Goal: Contribute content

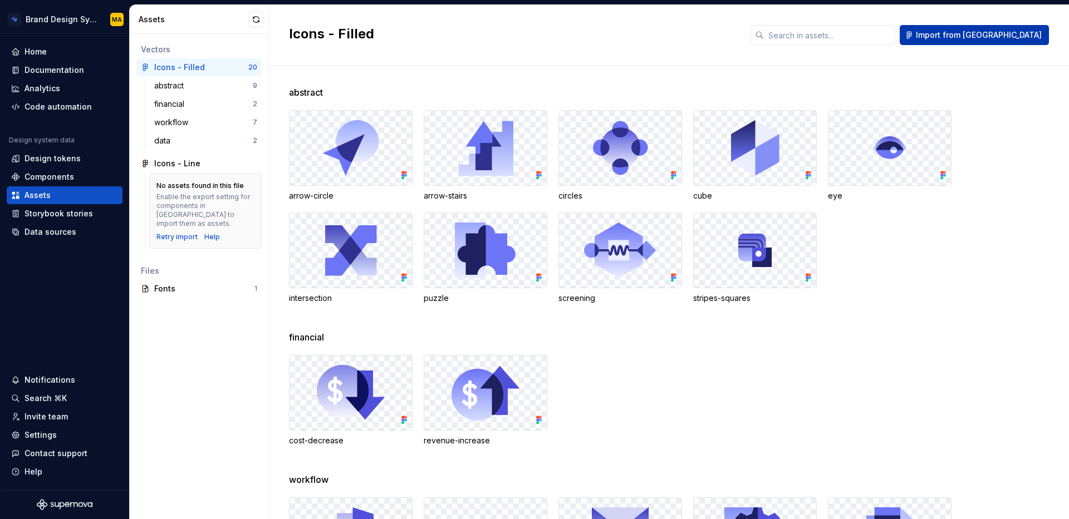
click at [999, 33] on span "Import from [GEOGRAPHIC_DATA]" at bounding box center [979, 35] width 126 height 11
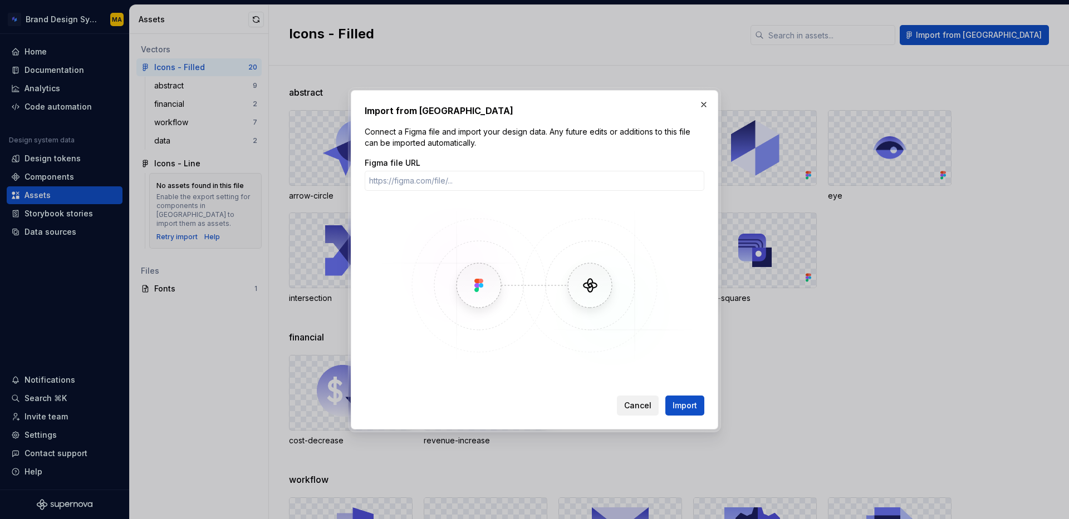
click at [640, 411] on button "Cancel" at bounding box center [638, 406] width 42 height 20
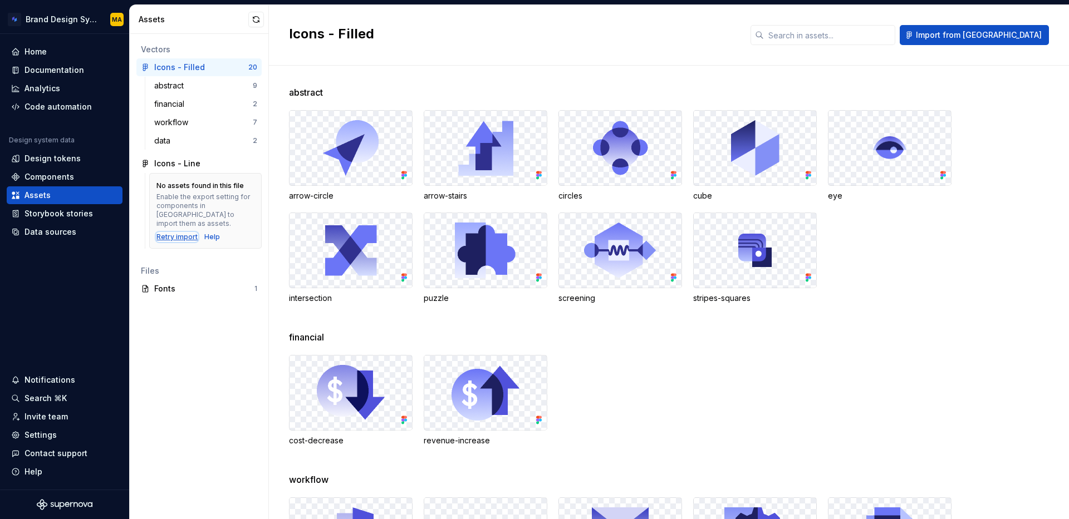
click at [180, 233] on div "Retry import" at bounding box center [176, 237] width 41 height 9
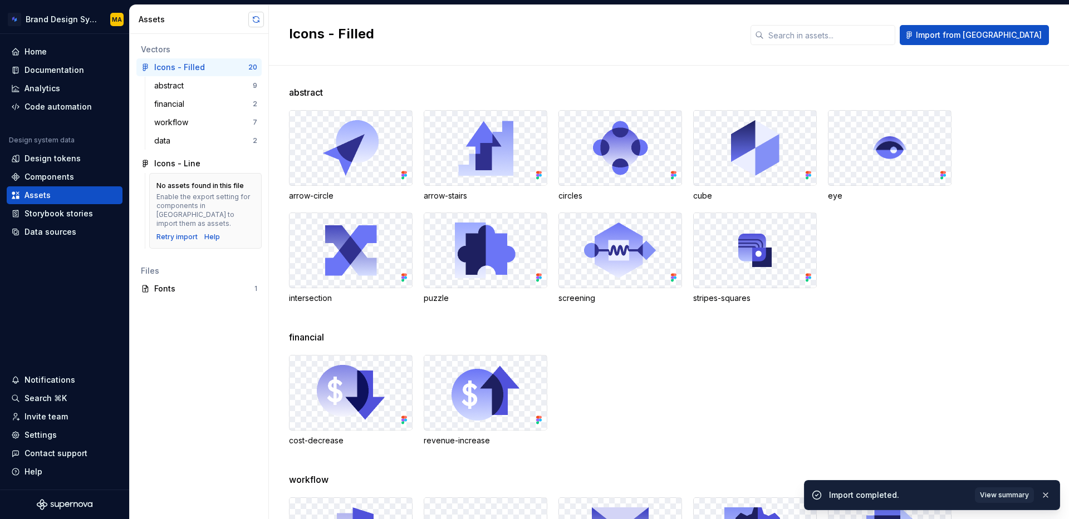
click at [256, 21] on button "button" at bounding box center [256, 20] width 16 height 16
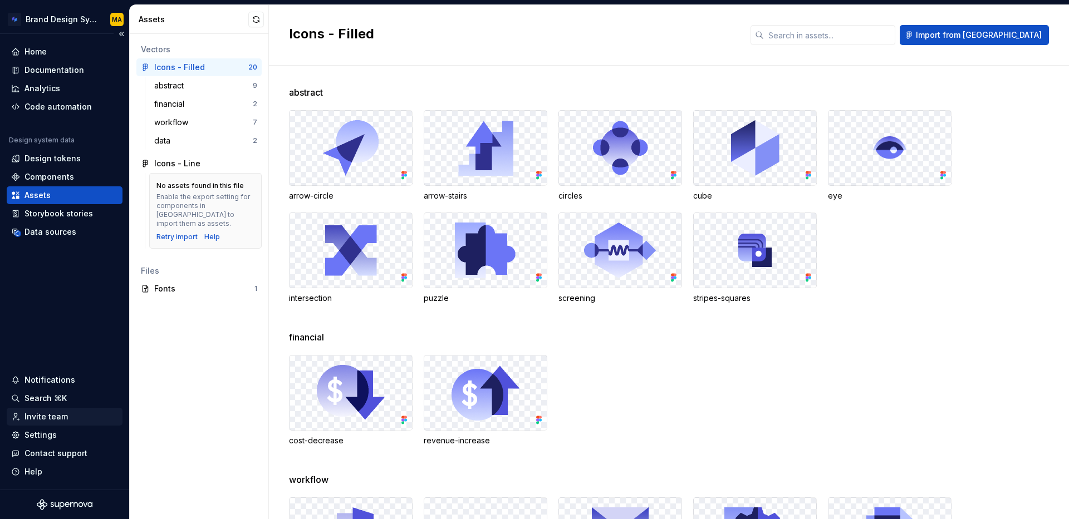
click at [49, 414] on div "Invite team" at bounding box center [45, 416] width 43 height 11
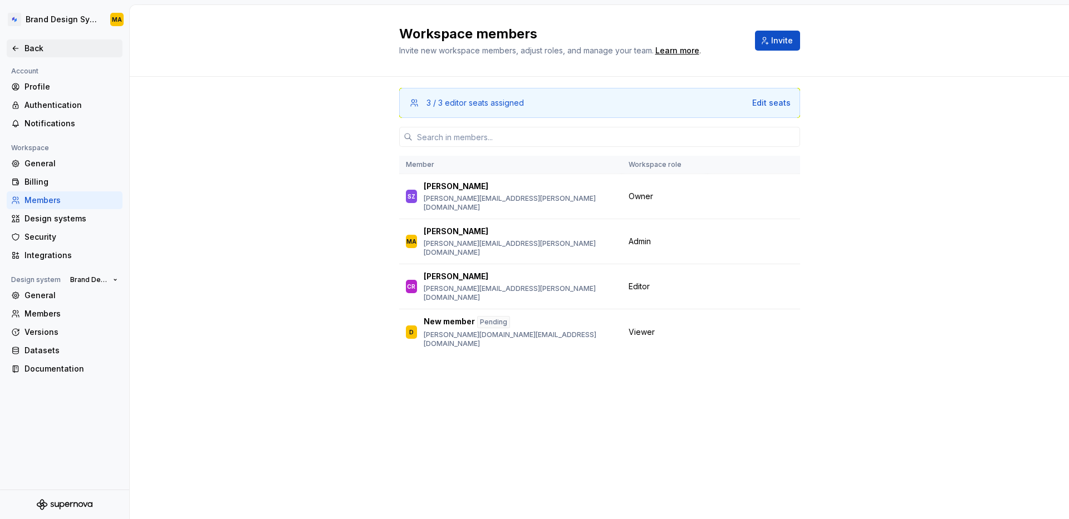
click at [27, 44] on div "Back" at bounding box center [71, 48] width 94 height 11
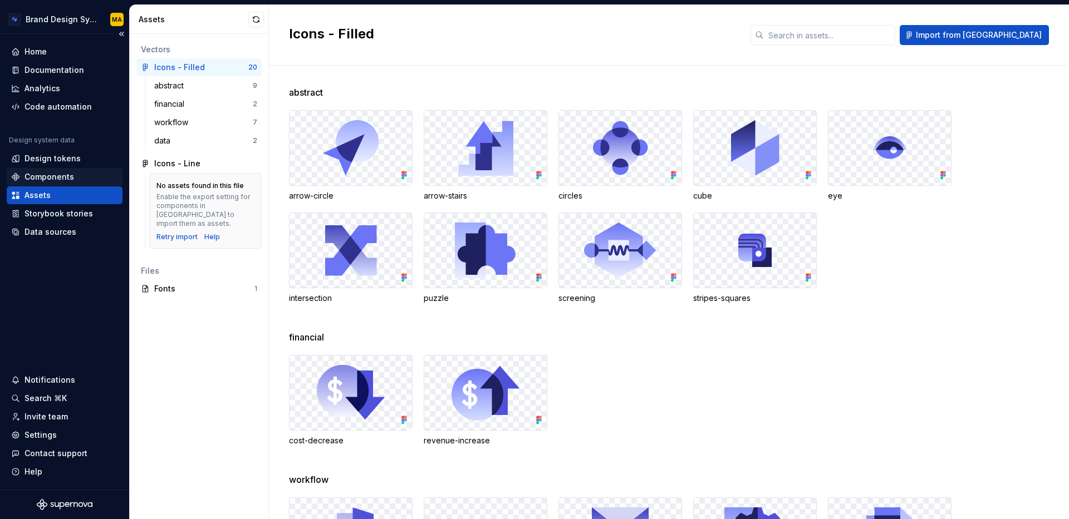
click at [52, 175] on div "Components" at bounding box center [49, 176] width 50 height 11
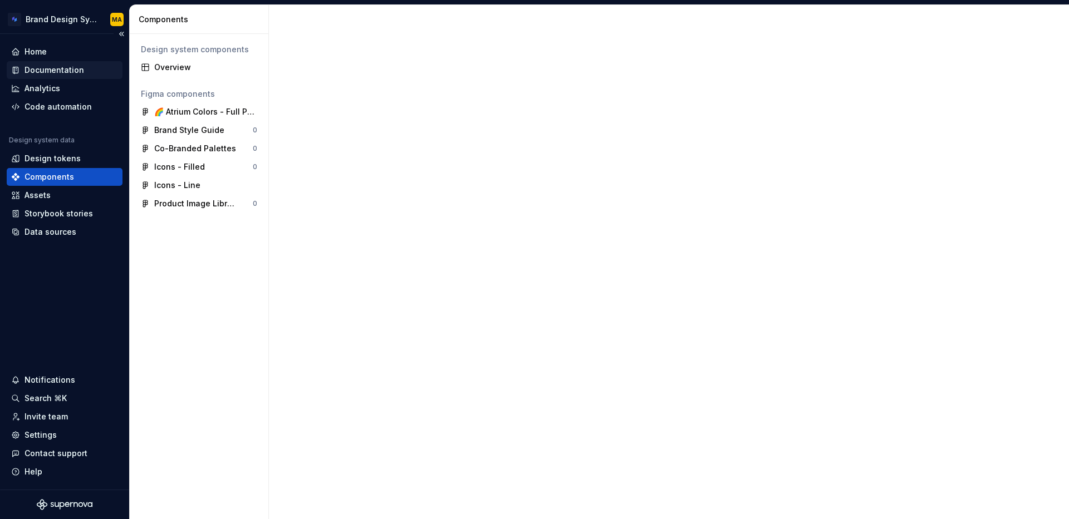
click at [42, 63] on div "Documentation" at bounding box center [65, 70] width 116 height 18
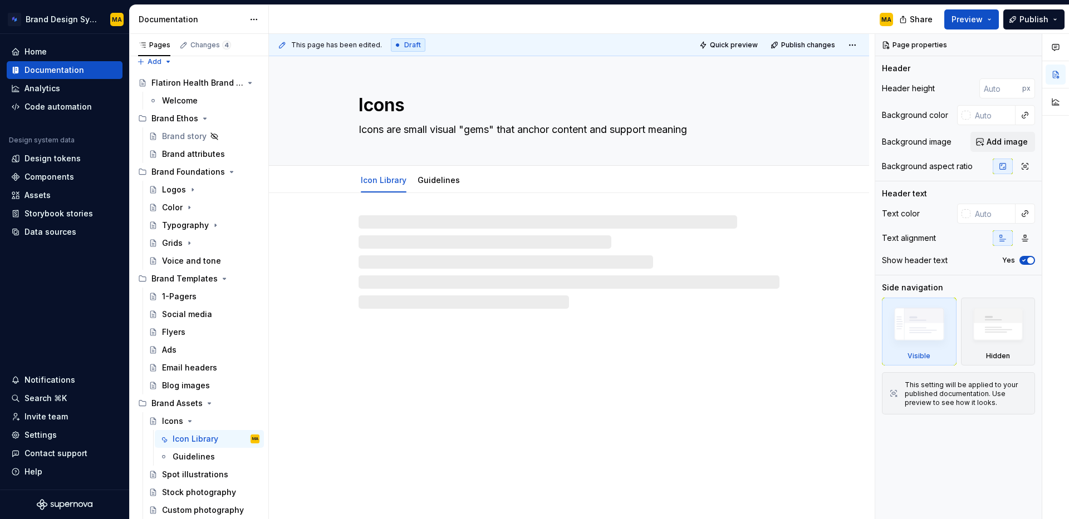
scroll to position [8, 0]
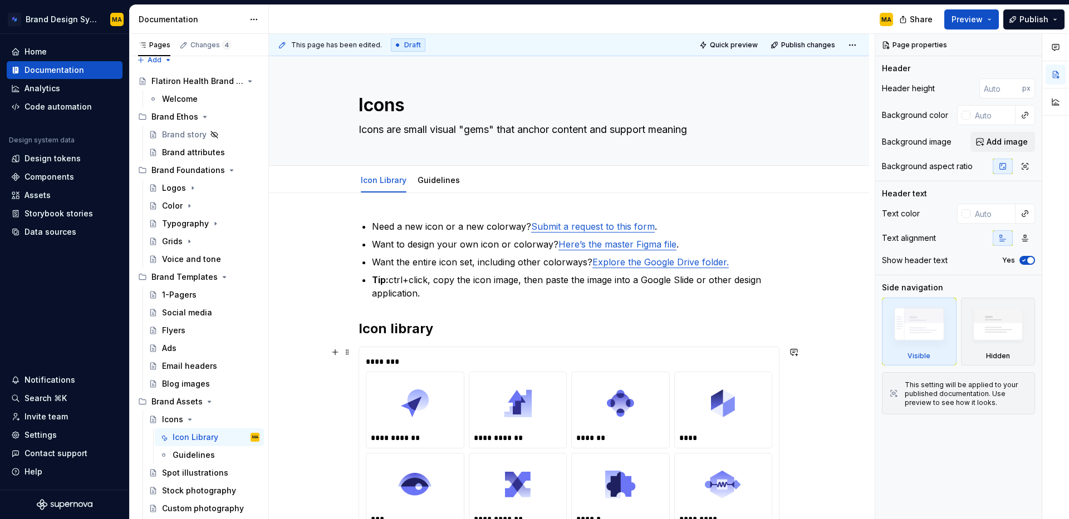
click at [401, 355] on div "**********" at bounding box center [569, 482] width 406 height 257
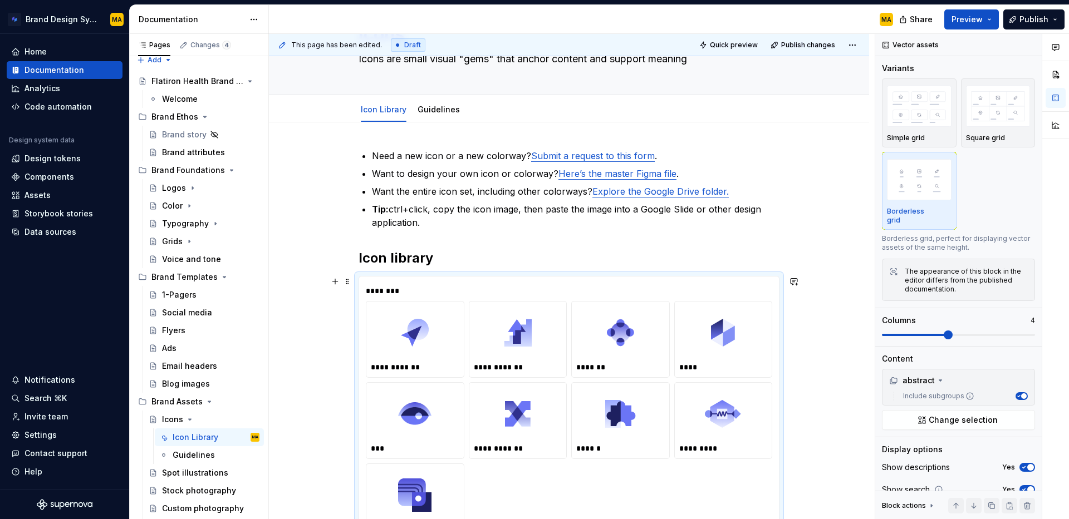
scroll to position [72, 0]
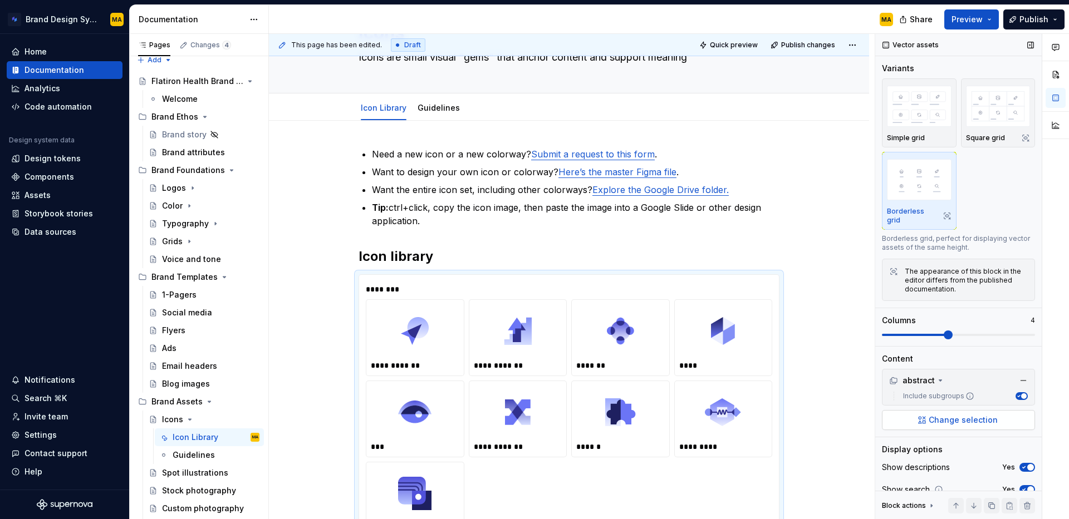
click at [952, 415] on span "Change selection" at bounding box center [963, 420] width 69 height 11
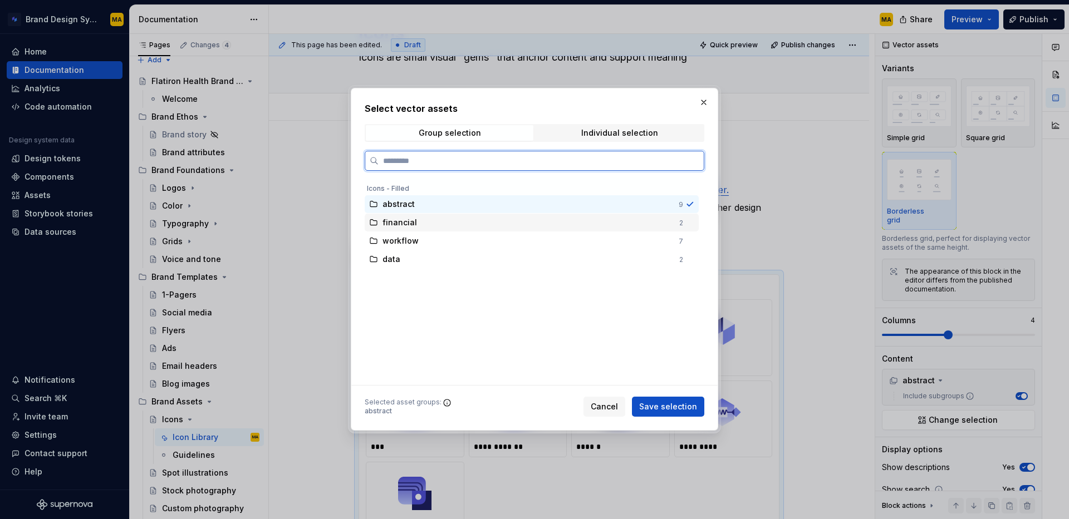
click at [455, 229] on div "financial 2" at bounding box center [532, 223] width 334 height 18
click at [449, 245] on div "workflow" at bounding box center [526, 240] width 289 height 11
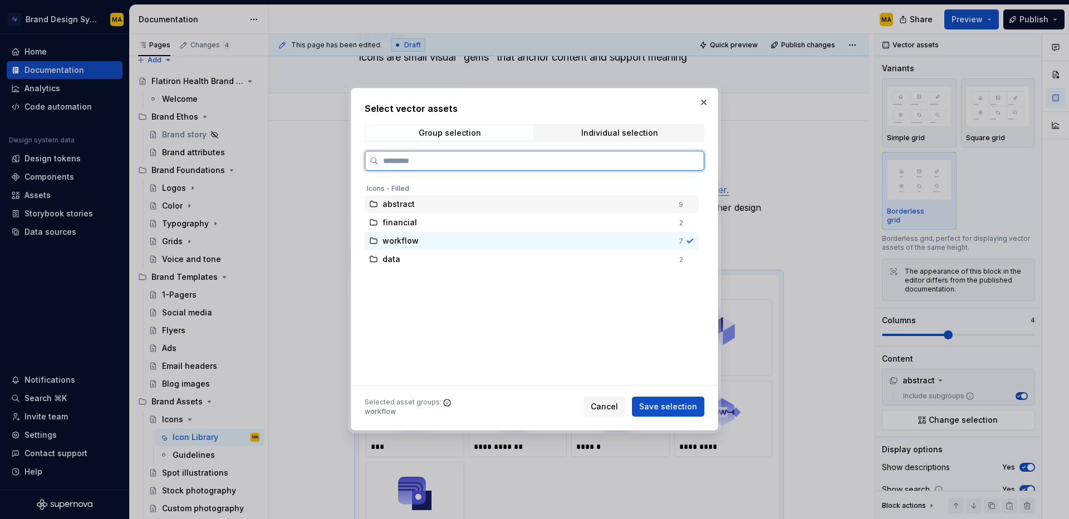
click at [435, 210] on div "abstract" at bounding box center [526, 204] width 289 height 11
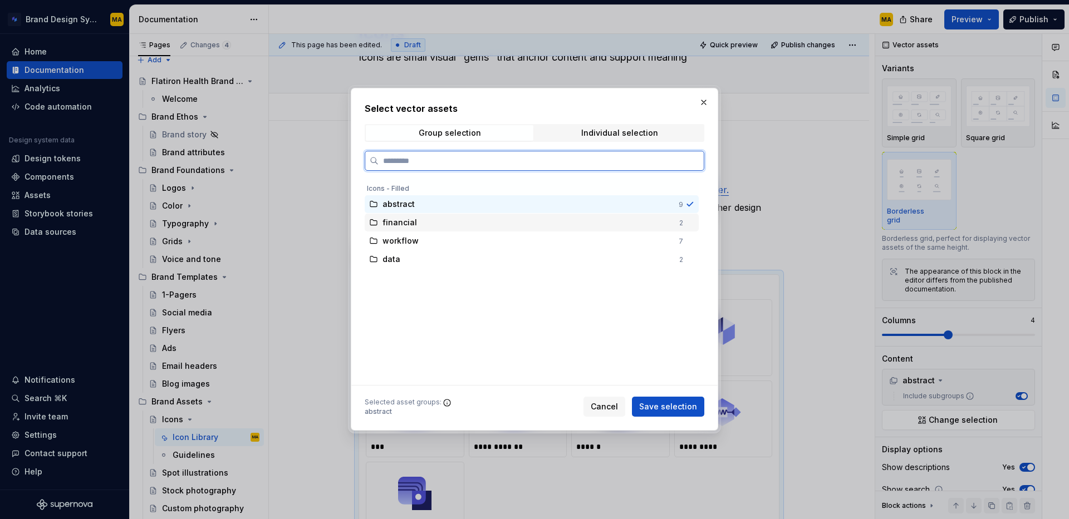
click at [434, 224] on div "financial" at bounding box center [527, 222] width 290 height 11
click at [434, 240] on div "workflow" at bounding box center [526, 240] width 289 height 11
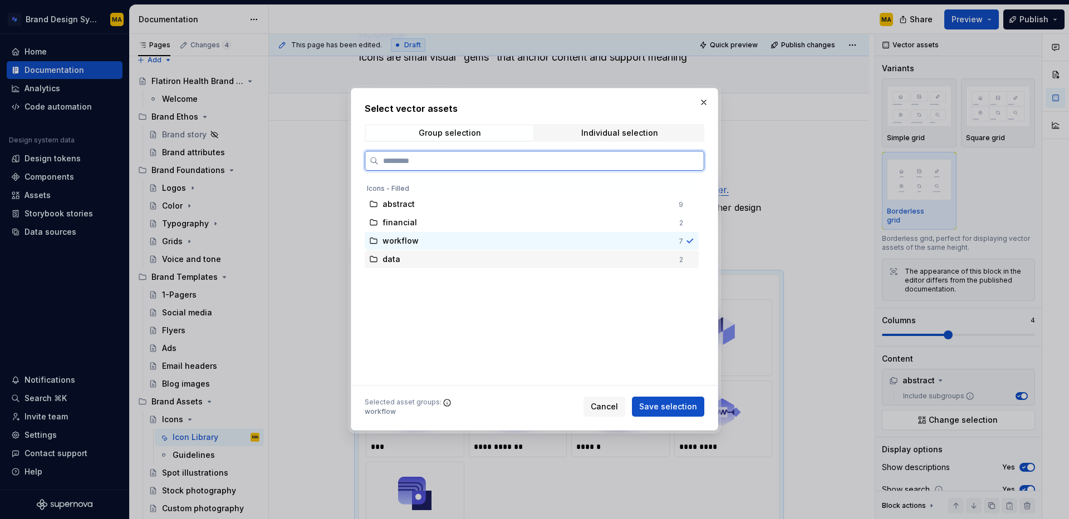
click at [429, 262] on div "data" at bounding box center [527, 259] width 290 height 11
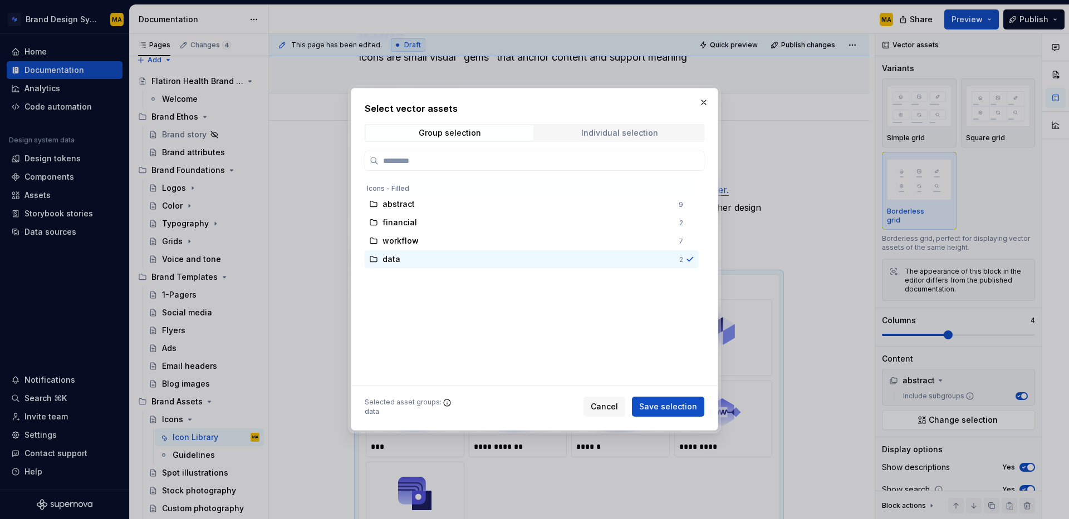
click at [618, 132] on div "Individual selection" at bounding box center [619, 133] width 77 height 9
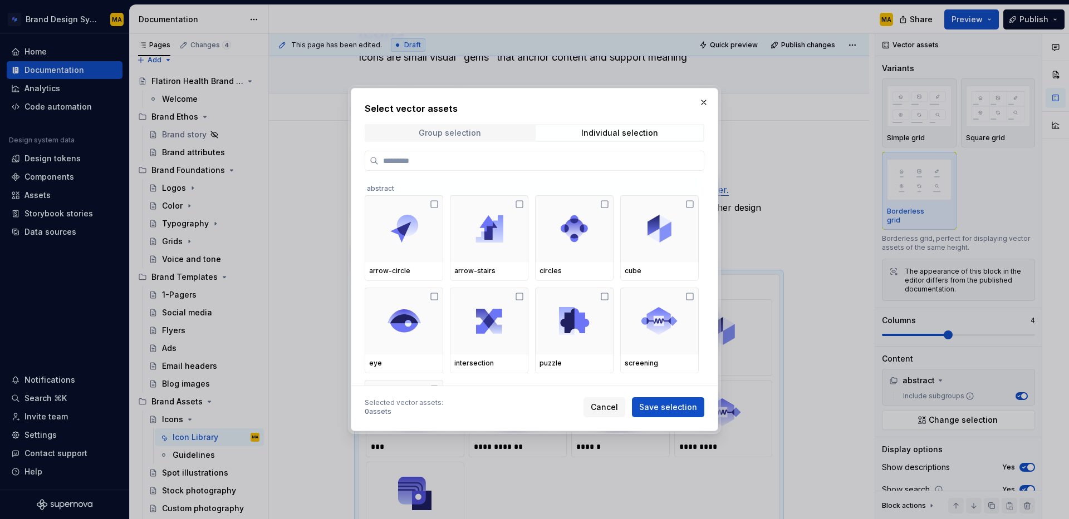
click at [466, 135] on div "Group selection" at bounding box center [450, 133] width 62 height 9
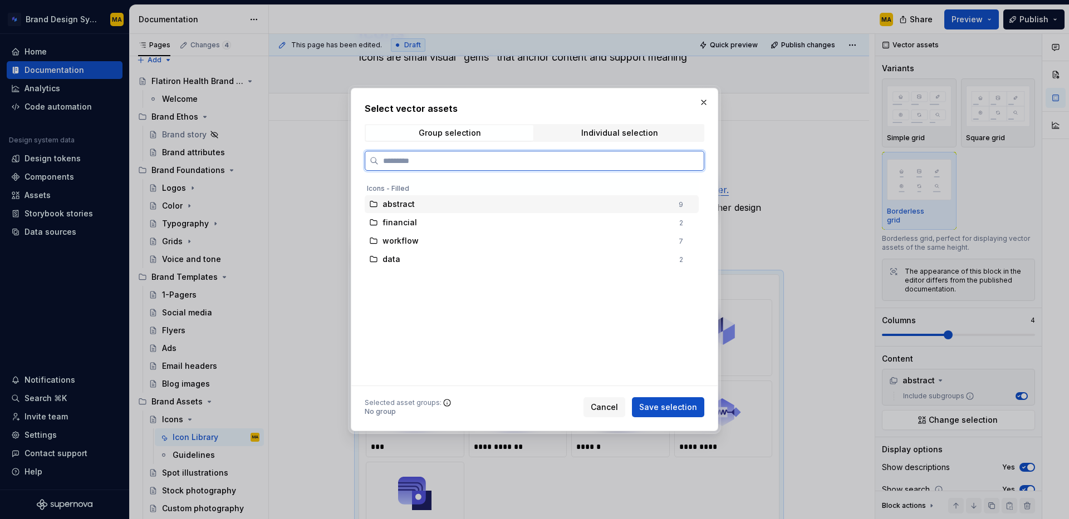
click at [494, 206] on div "abstract" at bounding box center [526, 204] width 289 height 11
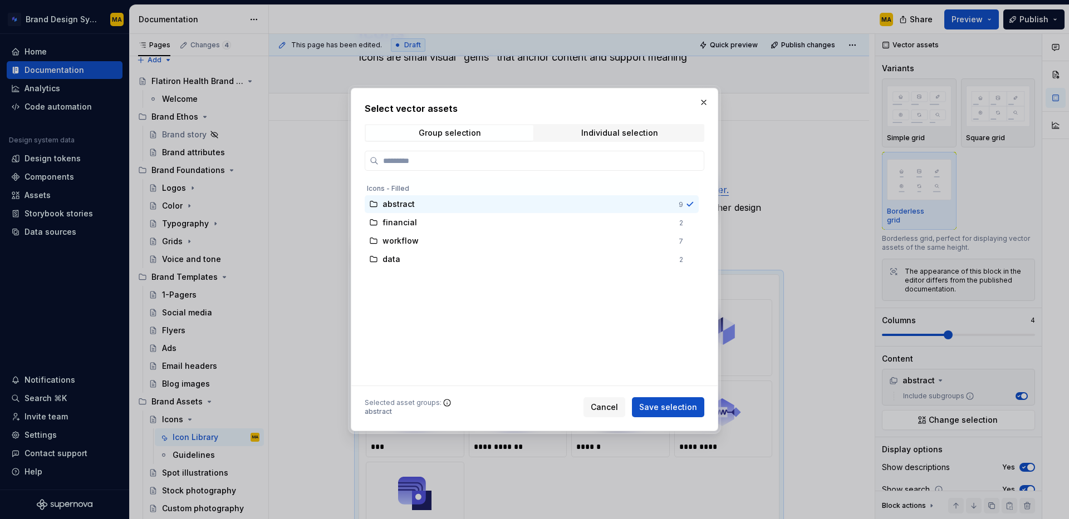
drag, startPoint x: 660, startPoint y: 412, endPoint x: 649, endPoint y: 425, distance: 17.0
click at [660, 412] on button "Save selection" at bounding box center [668, 407] width 72 height 20
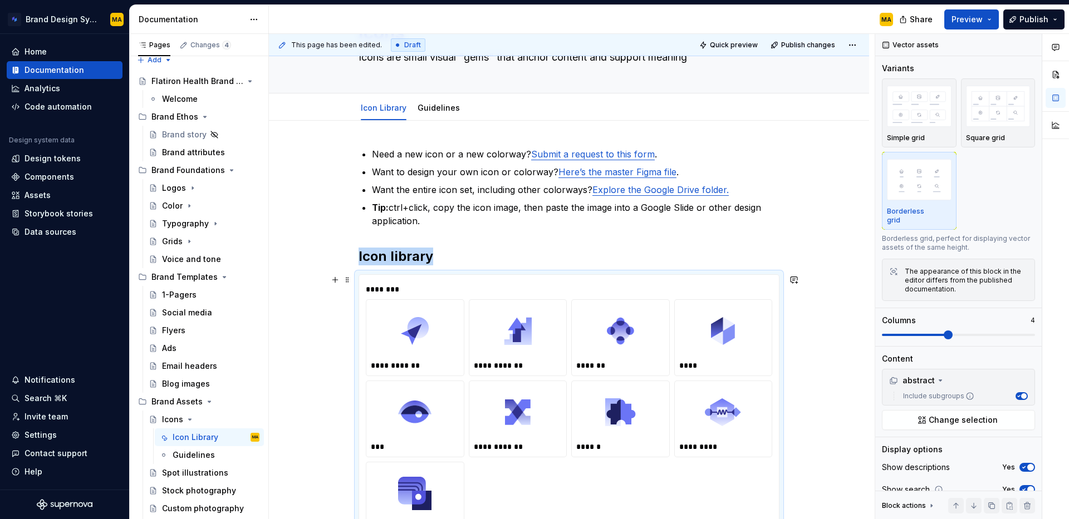
scroll to position [99, 0]
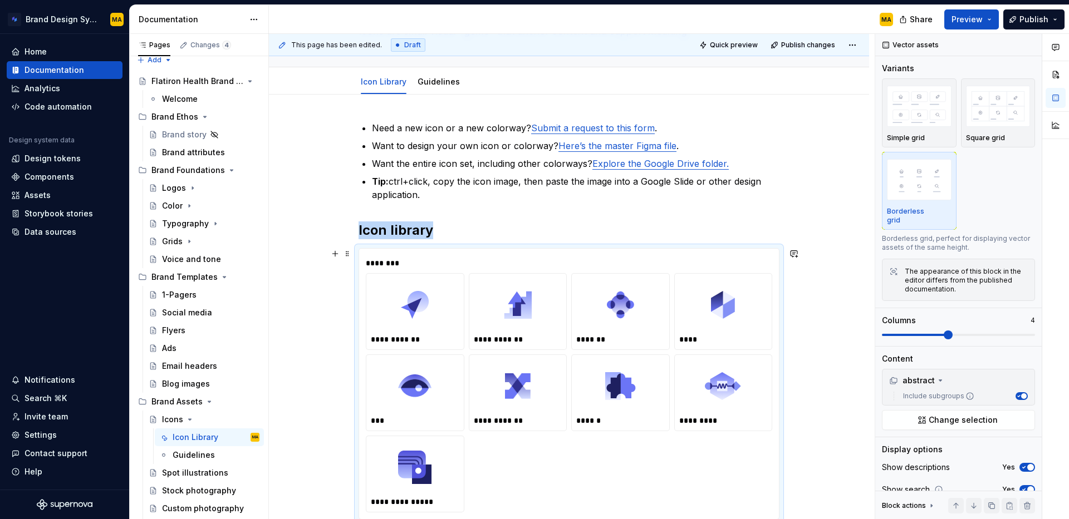
click at [298, 333] on div "**********" at bounding box center [572, 277] width 606 height 486
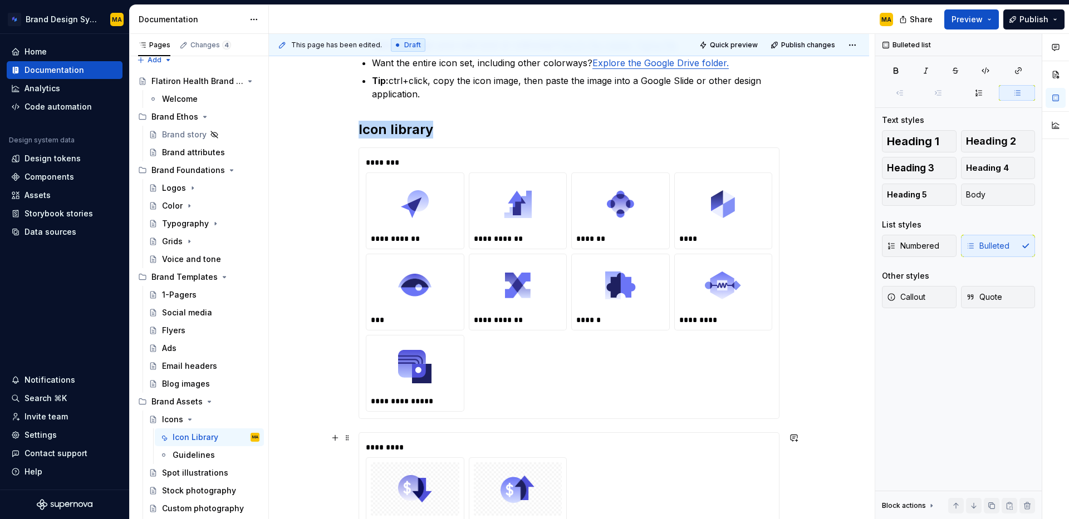
scroll to position [223, 0]
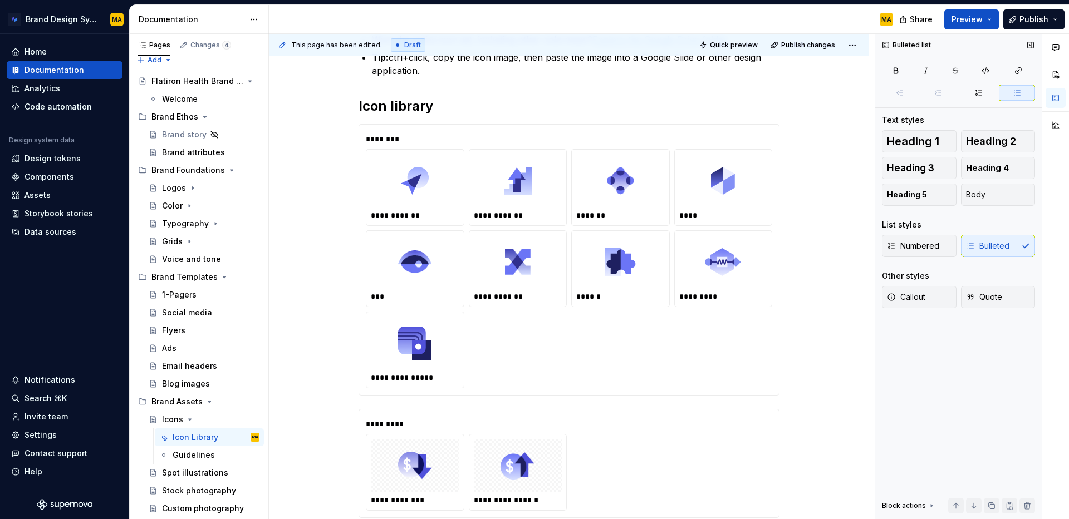
click at [959, 394] on div "Bulleted list Text styles Heading 1 Heading 2 Heading 3 Heading 4 Heading 5 Bod…" at bounding box center [958, 277] width 166 height 486
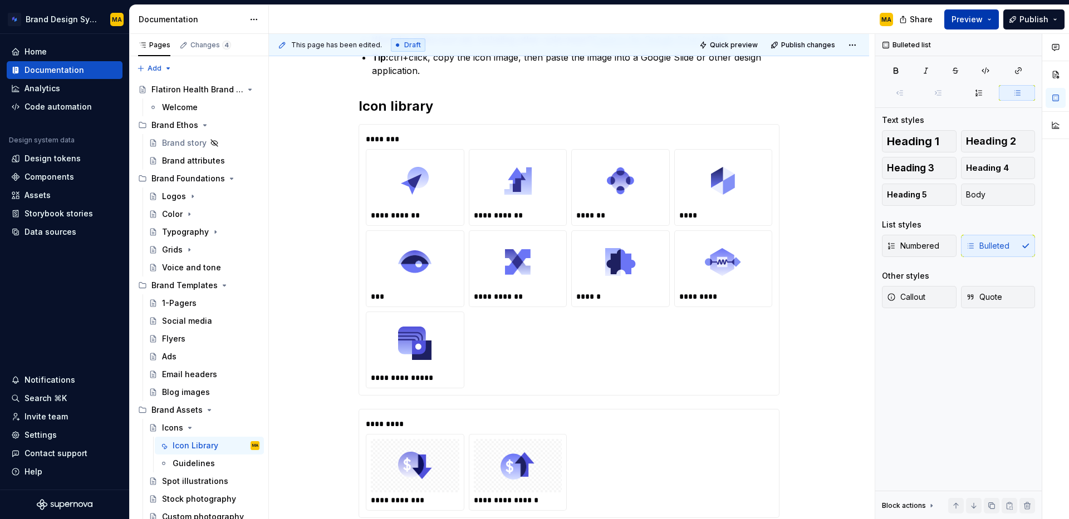
click at [976, 24] on button "Preview" at bounding box center [971, 19] width 55 height 20
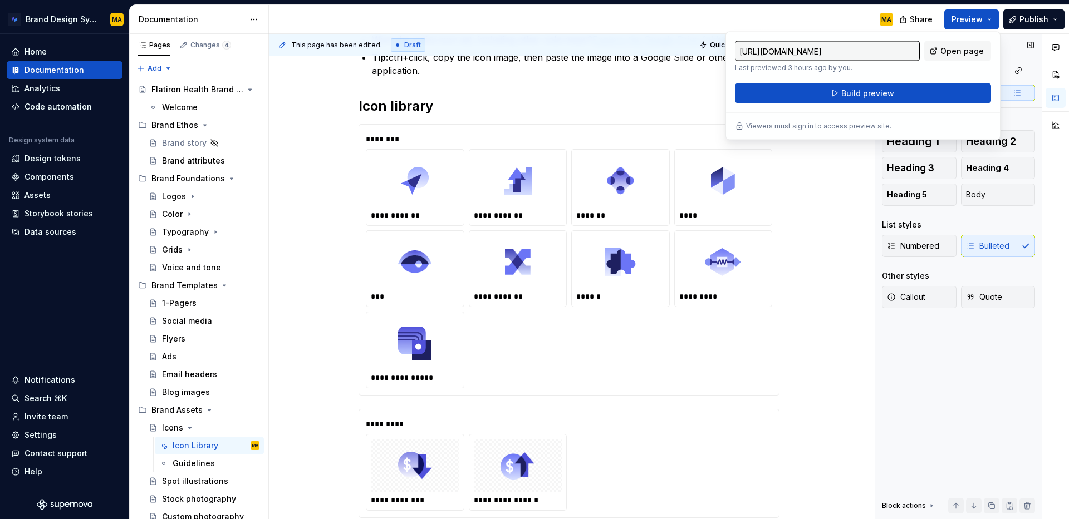
click at [915, 423] on div "Bulleted list Text styles Heading 1 Heading 2 Heading 3 Heading 4 Heading 5 Bod…" at bounding box center [958, 277] width 166 height 486
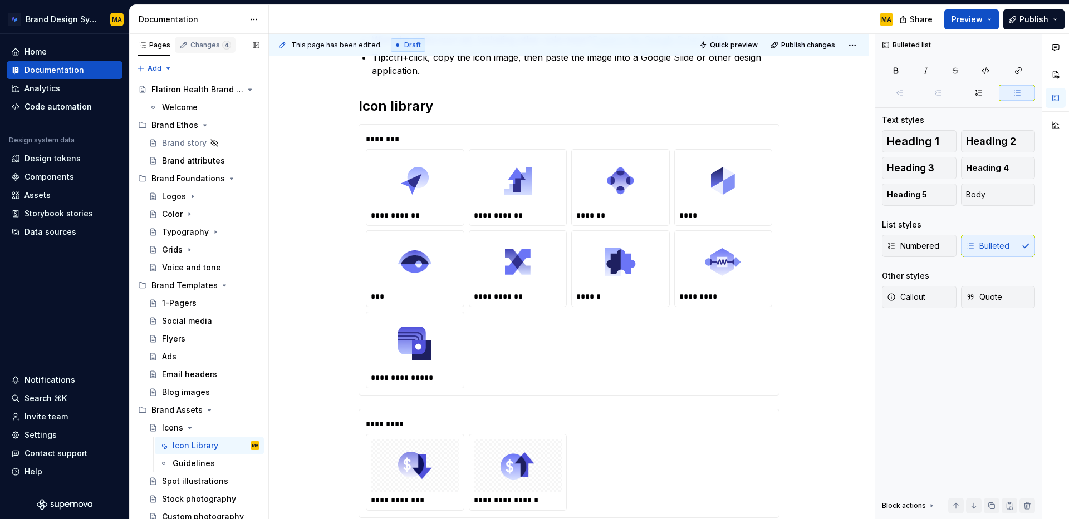
click at [205, 48] on div "Changes 4" at bounding box center [210, 45] width 41 height 9
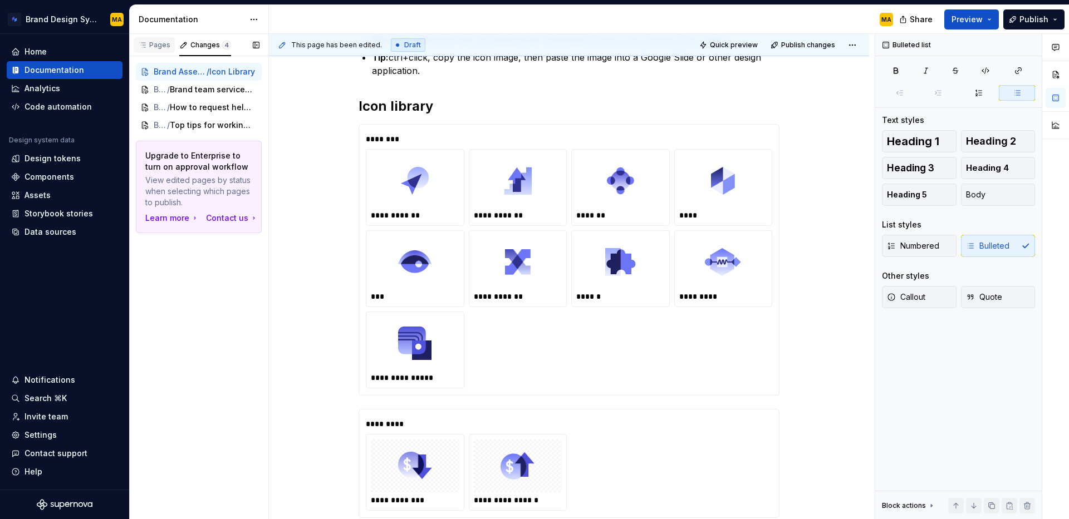
click at [150, 42] on div "Pages" at bounding box center [154, 45] width 32 height 9
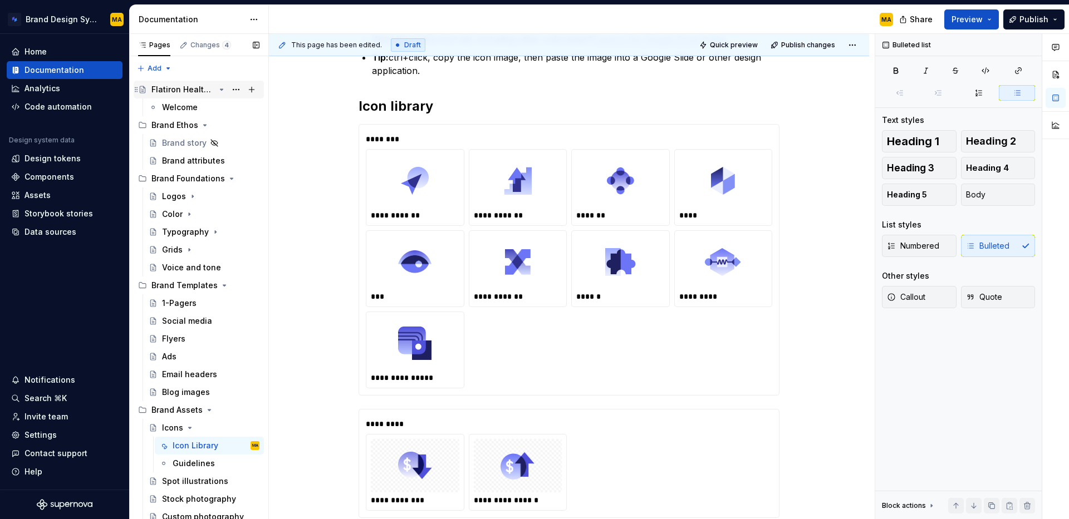
click at [140, 94] on div "Flatiron Health Brand Guidelines" at bounding box center [198, 90] width 121 height 16
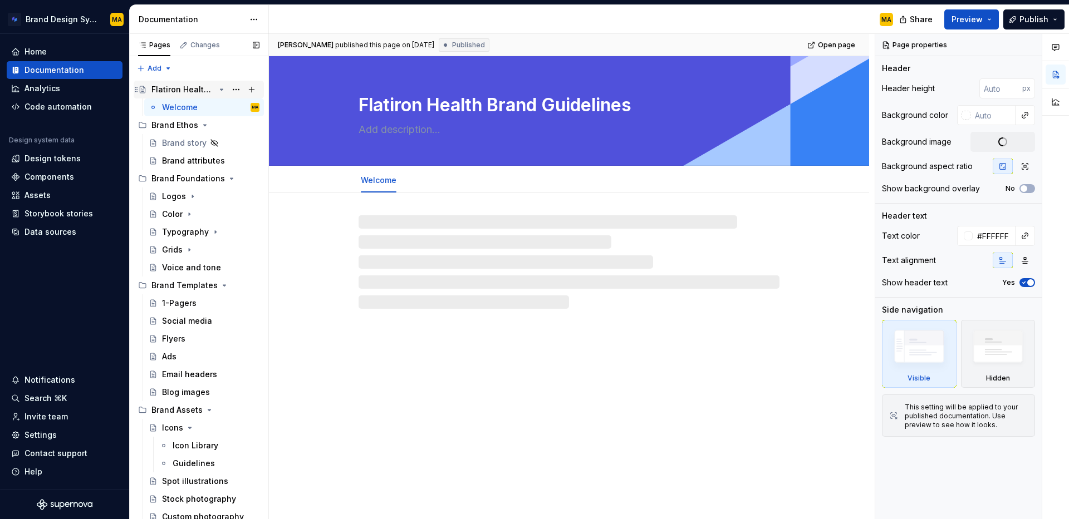
click at [221, 92] on icon "Page tree" at bounding box center [221, 89] width 9 height 9
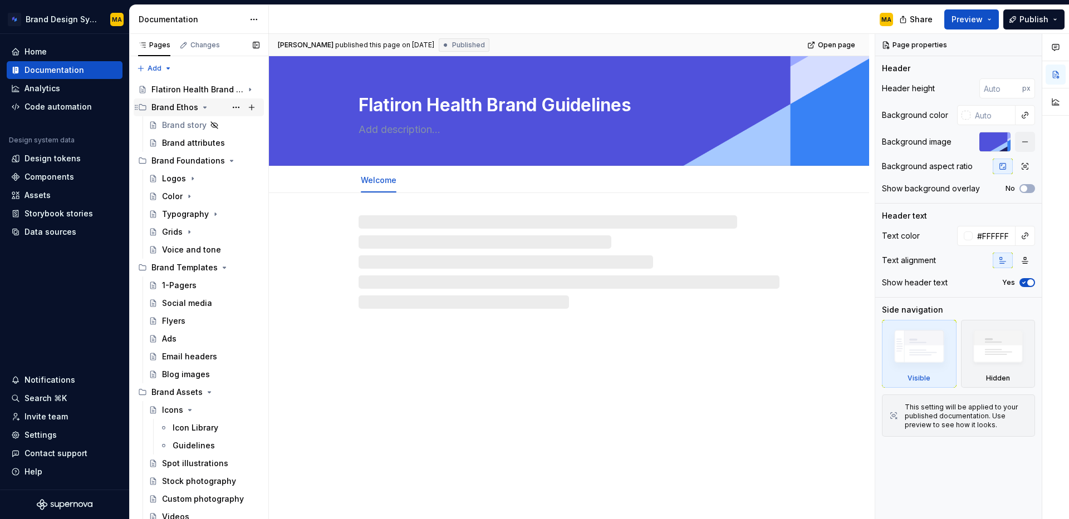
click at [200, 104] on icon "Page tree" at bounding box center [204, 107] width 9 height 9
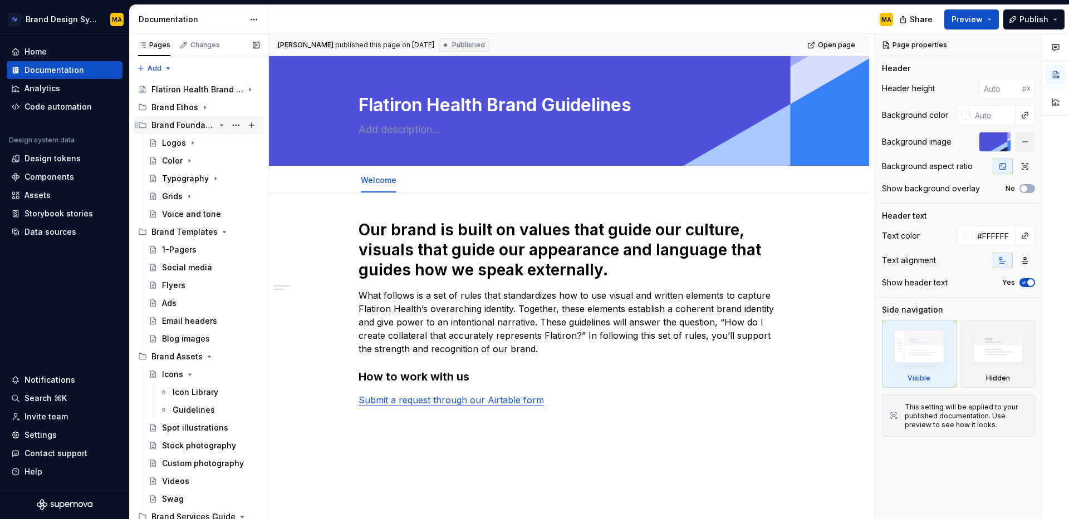
click at [222, 127] on icon "Page tree" at bounding box center [221, 125] width 9 height 9
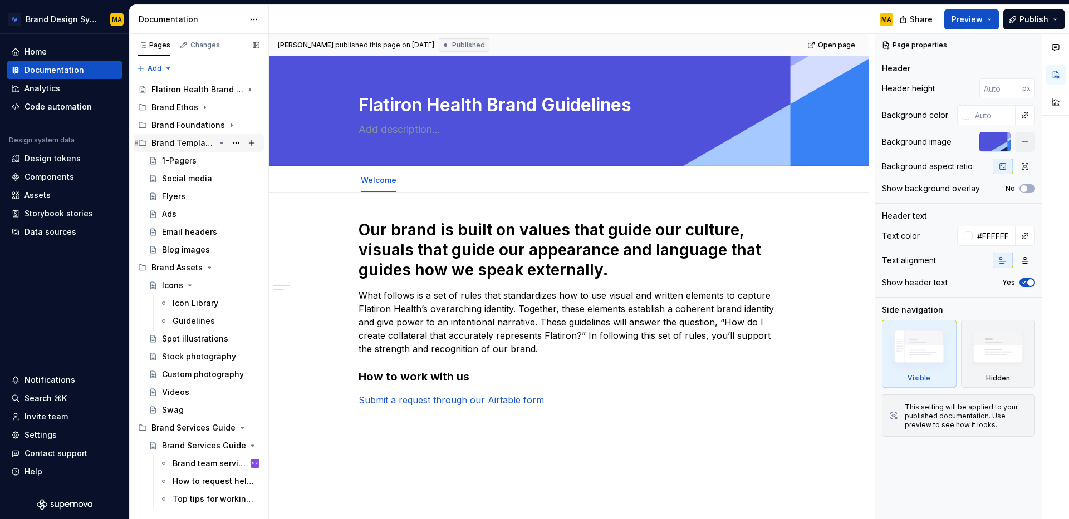
click at [220, 140] on icon "Page tree" at bounding box center [221, 143] width 9 height 9
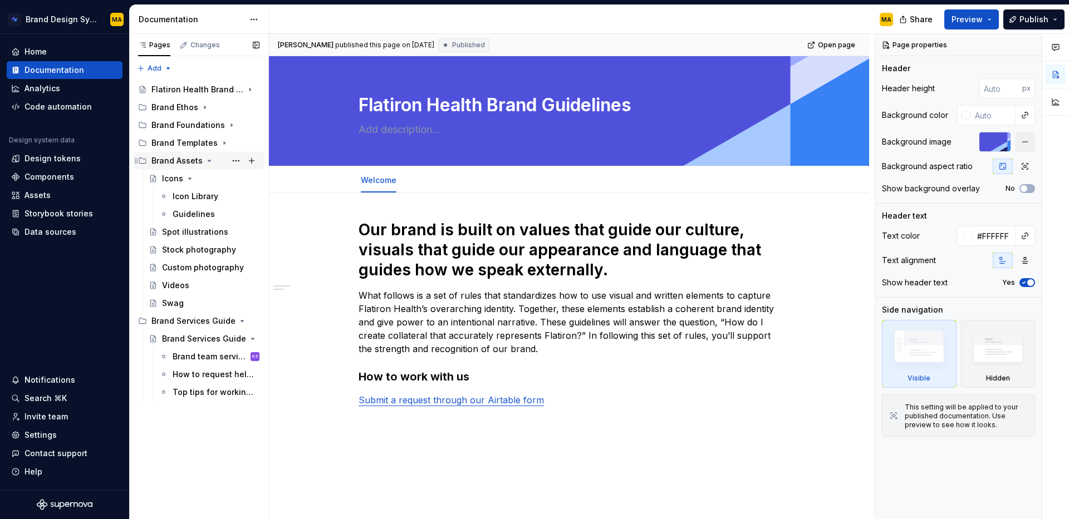
click at [208, 160] on icon "Page tree" at bounding box center [209, 160] width 3 height 1
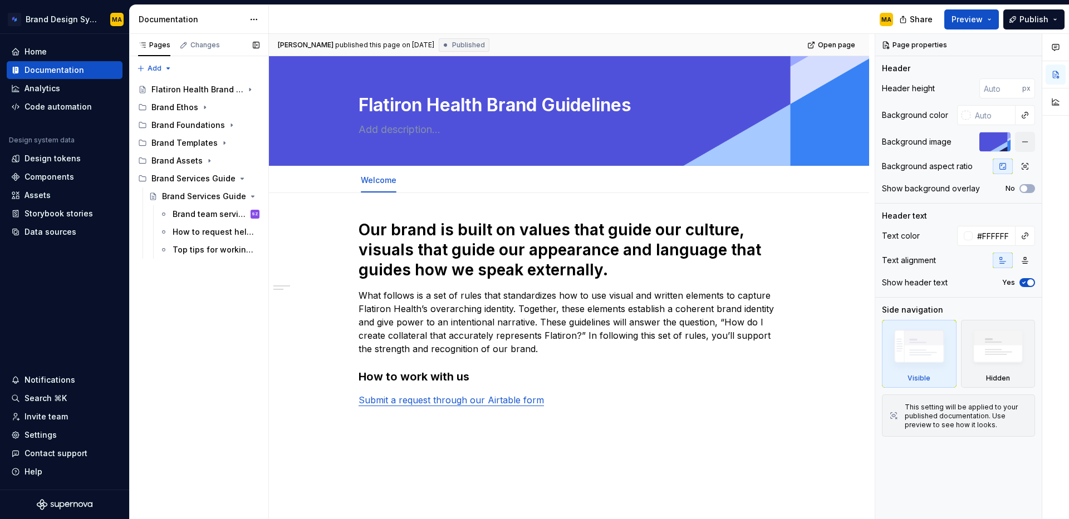
click at [0, 0] on button "Page tree" at bounding box center [0, 0] width 0 height 0
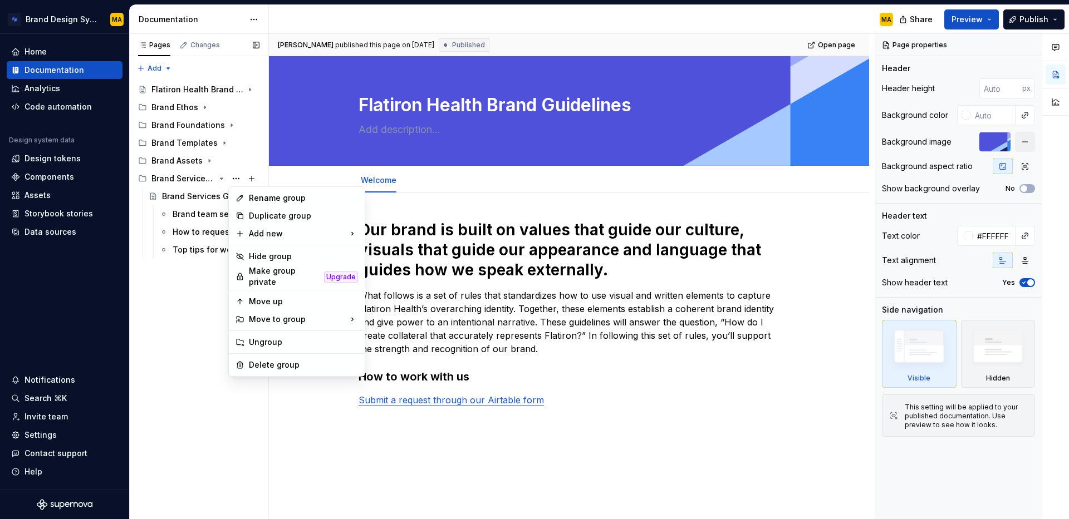
click at [221, 179] on div "Pages Changes Add Accessibility guide for tree Page tree. Navigate the tree wit…" at bounding box center [198, 277] width 139 height 486
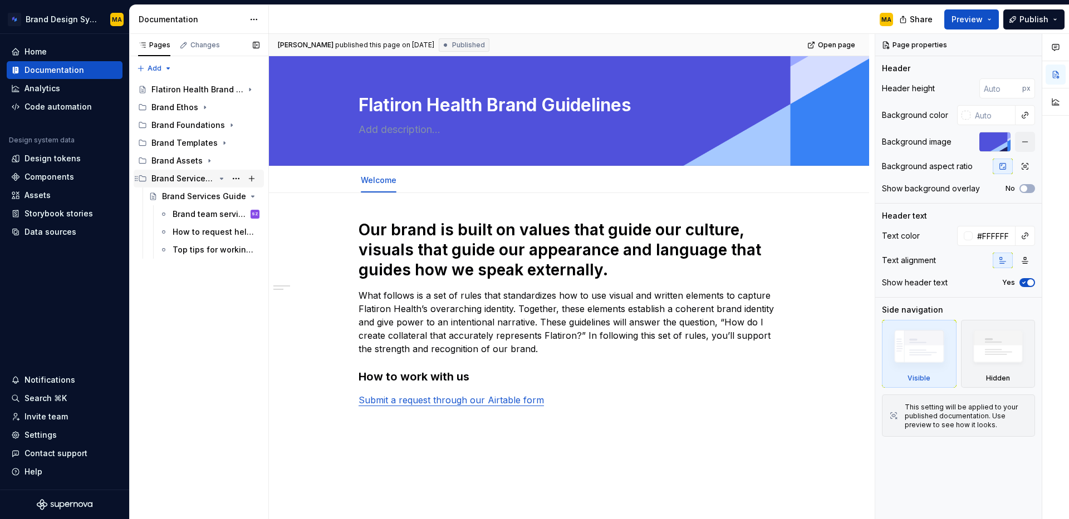
click at [220, 179] on icon "Page tree" at bounding box center [221, 178] width 3 height 1
click at [101, 352] on div "Home Documentation Analytics Code automation Design system data Design tokens C…" at bounding box center [64, 262] width 129 height 456
type textarea "*"
